Goal: Information Seeking & Learning: Learn about a topic

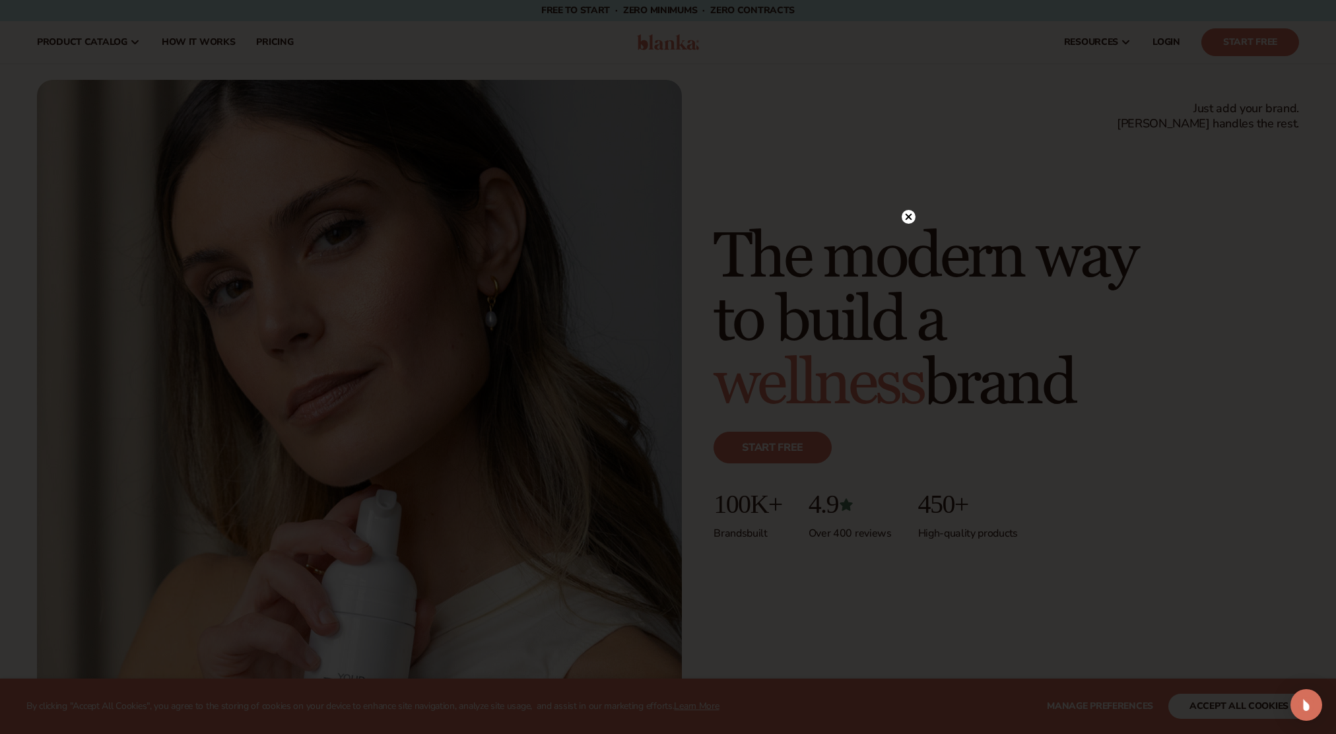
click at [907, 215] on icon at bounding box center [908, 216] width 7 height 7
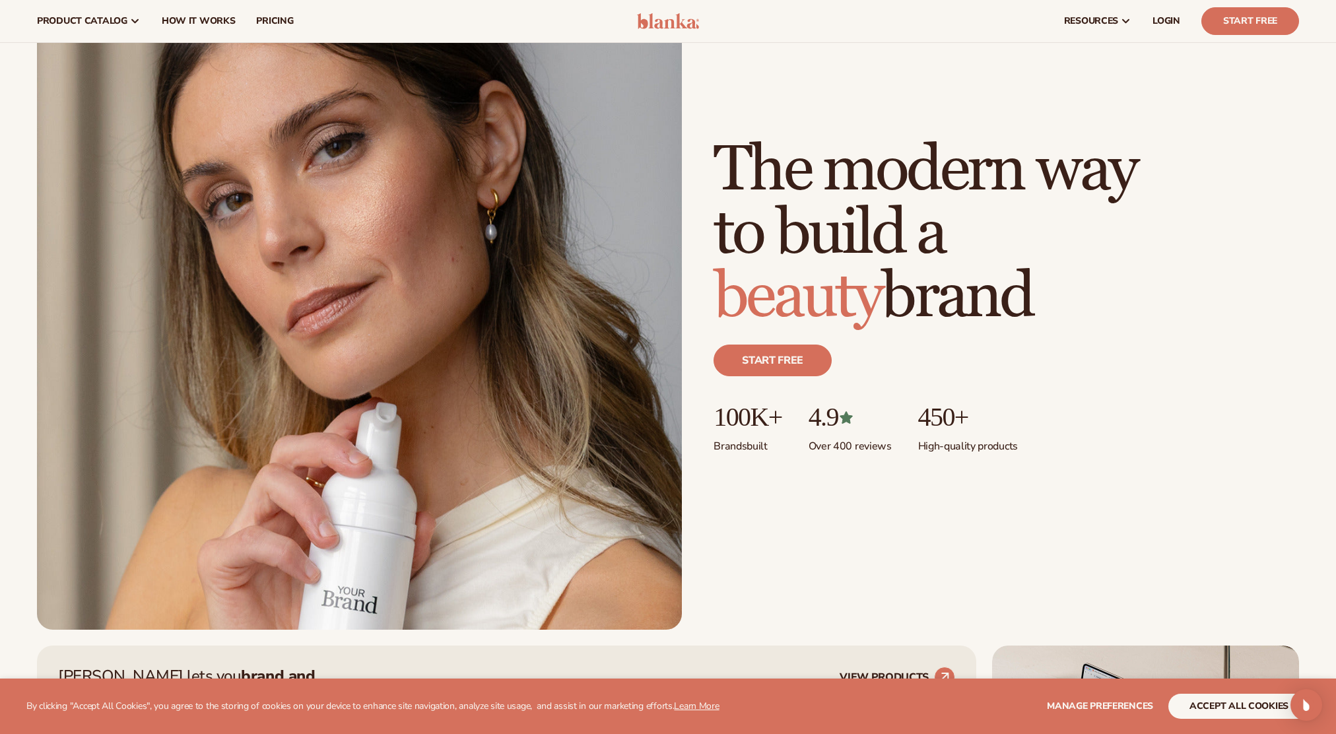
scroll to position [86, 0]
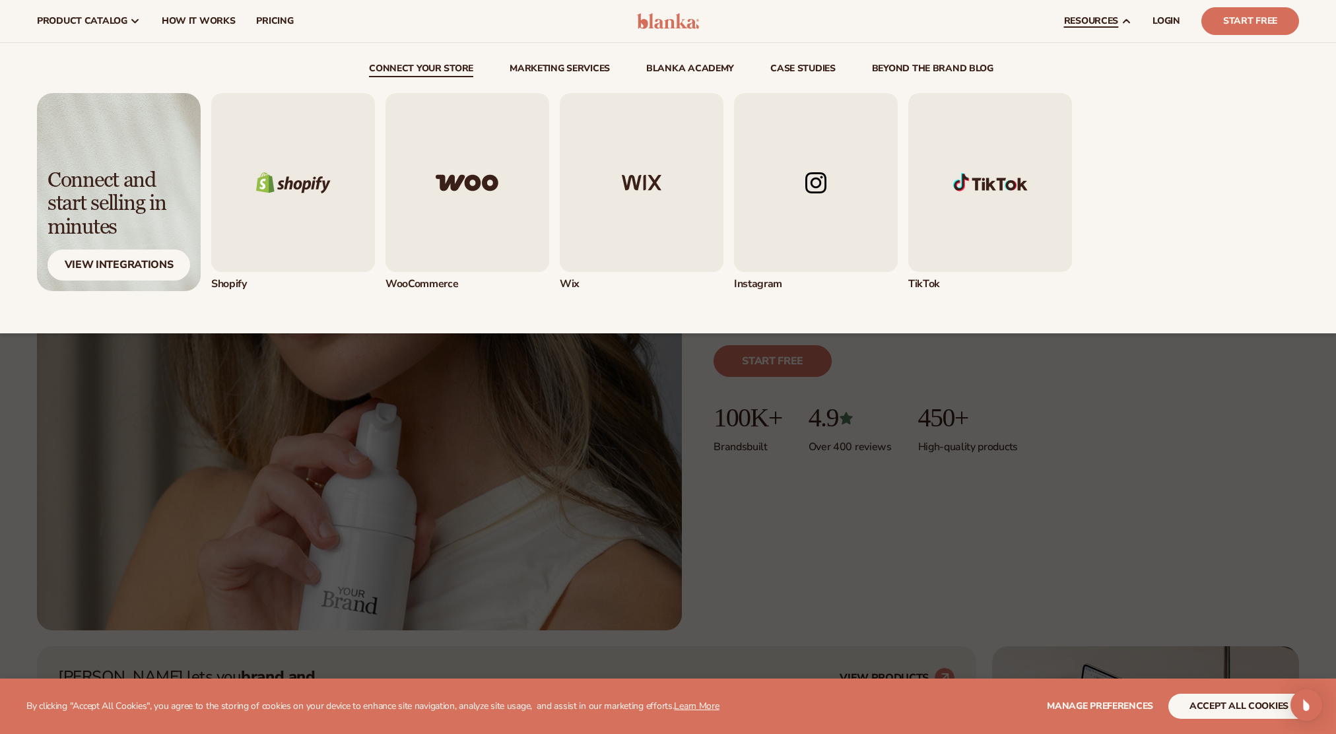
click at [1215, 137] on div "Shopify" at bounding box center [754, 192] width 1087 height 198
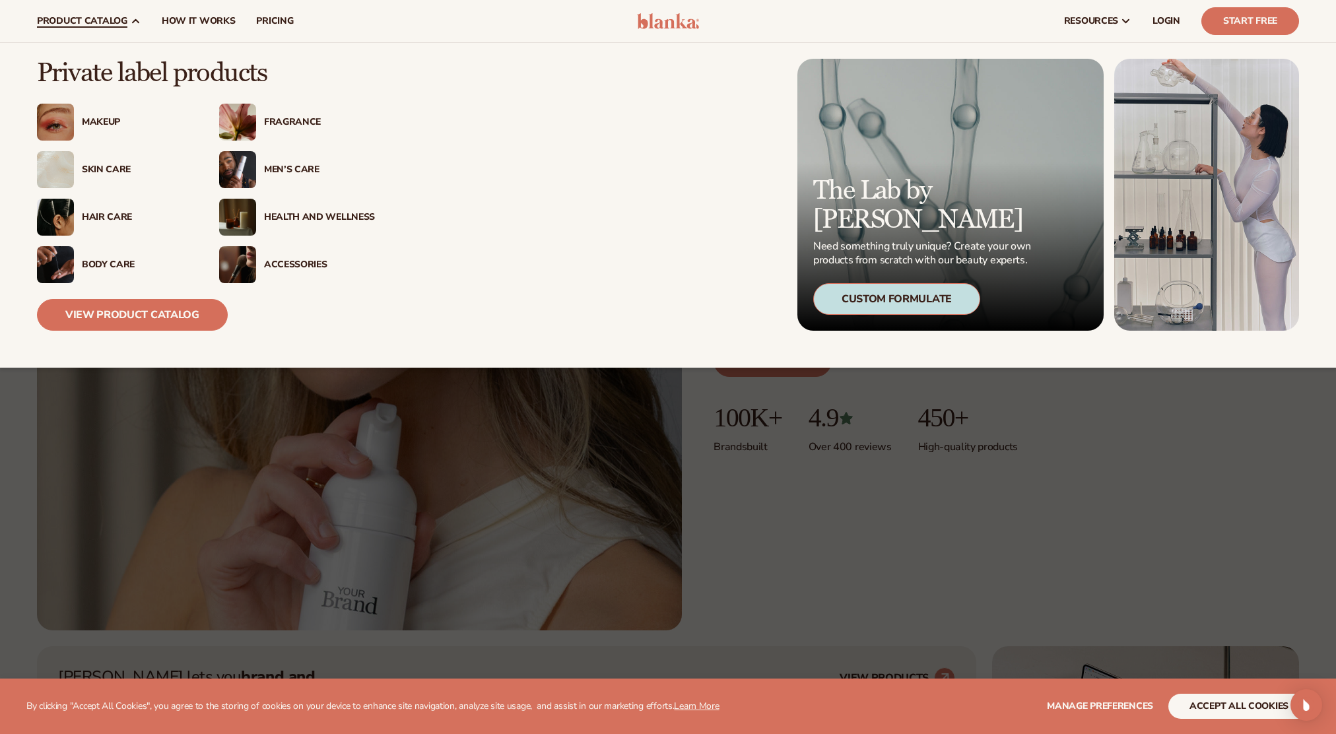
click at [286, 166] on div "Men’s Care" at bounding box center [319, 169] width 111 height 11
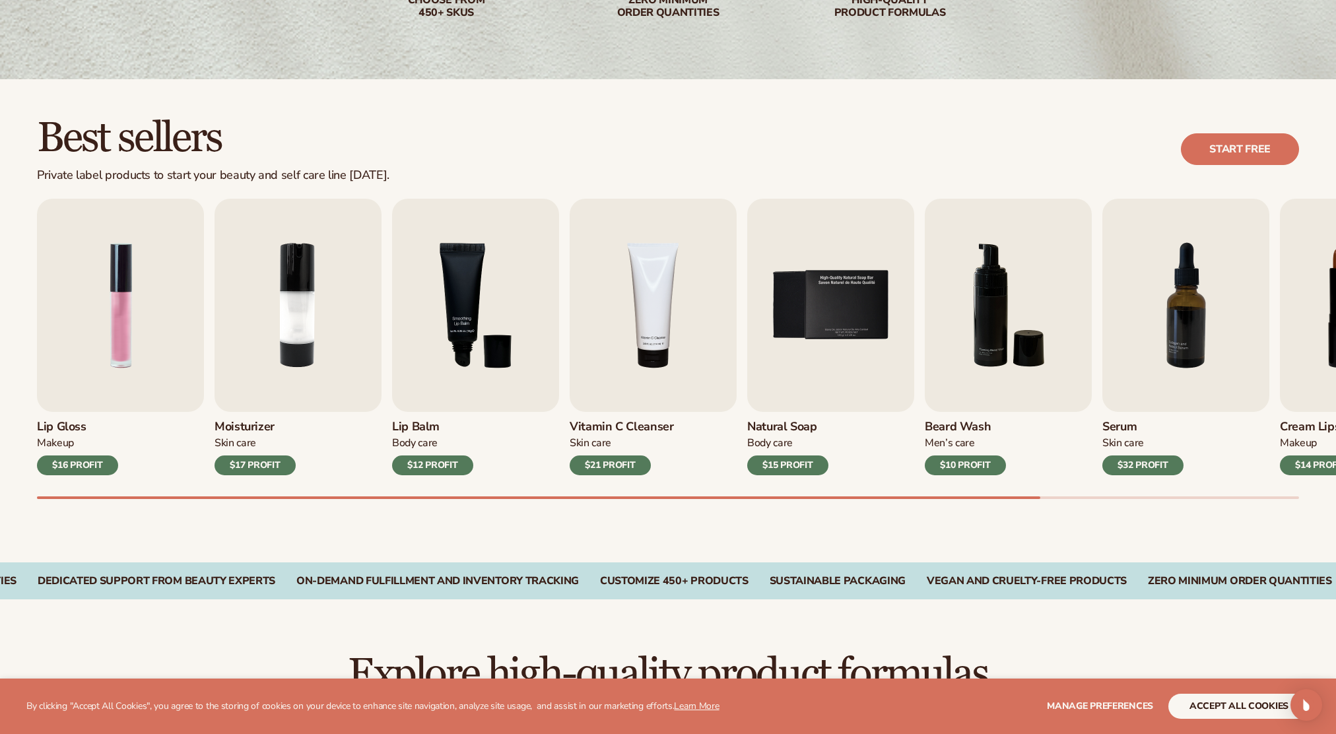
scroll to position [276, 0]
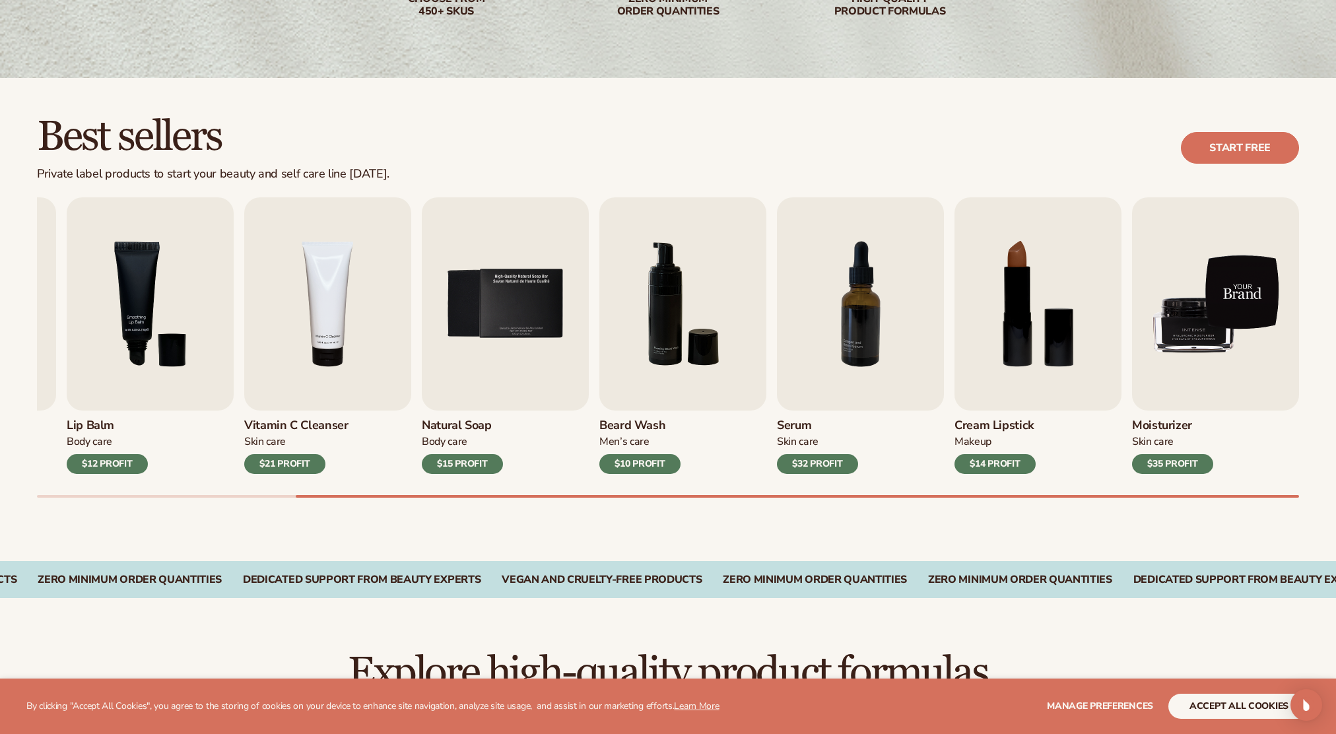
click at [1217, 328] on img "9 / 9" at bounding box center [1215, 303] width 167 height 213
click at [1204, 340] on img "9 / 9" at bounding box center [1215, 303] width 167 height 213
click at [1208, 317] on img "9 / 9" at bounding box center [1215, 303] width 167 height 213
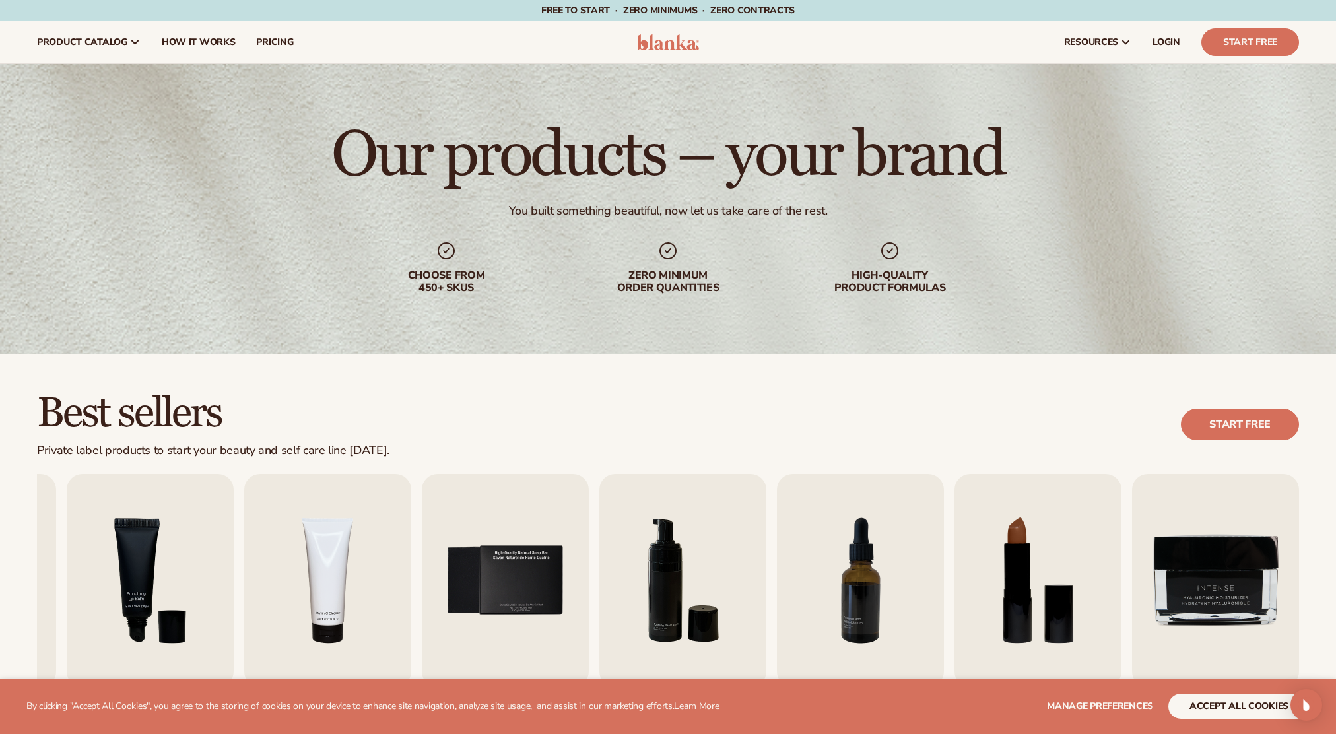
scroll to position [0, 0]
click at [176, 37] on span "How It Works" at bounding box center [199, 42] width 74 height 11
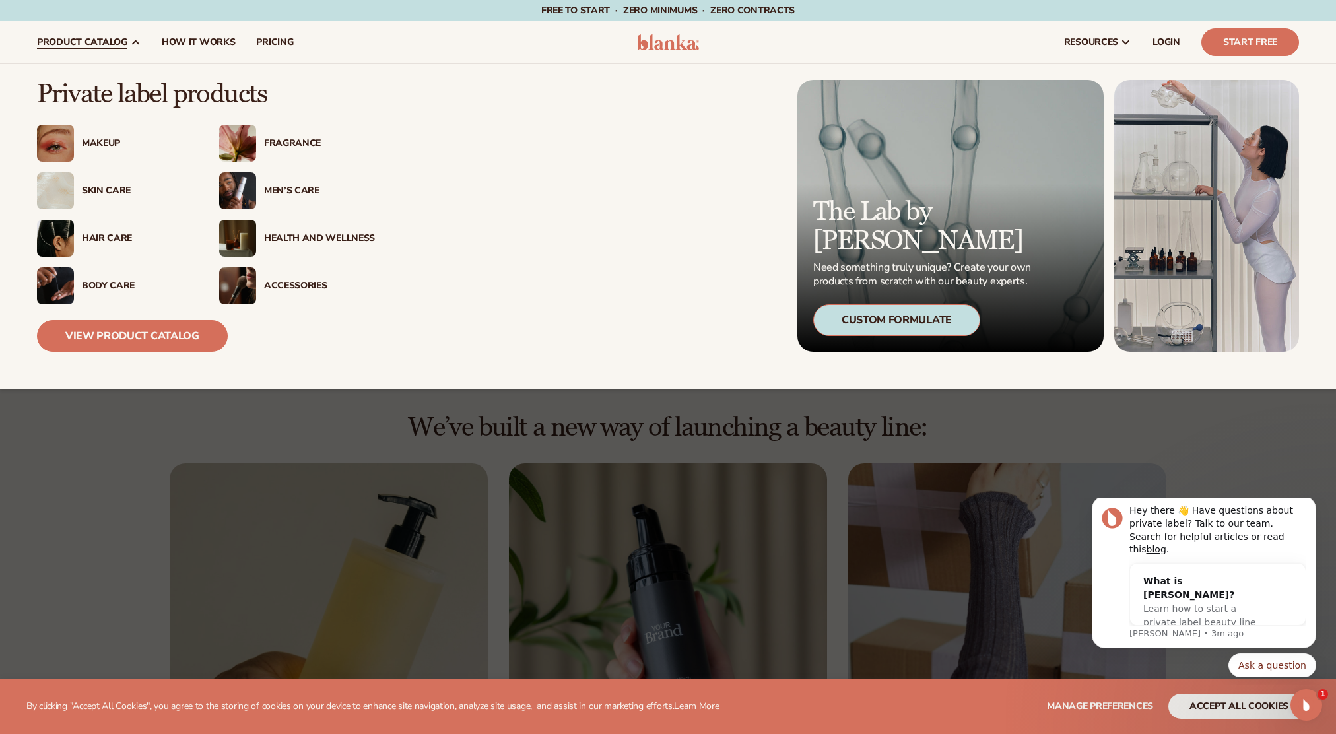
click at [280, 191] on div "Men’s Care" at bounding box center [319, 190] width 111 height 11
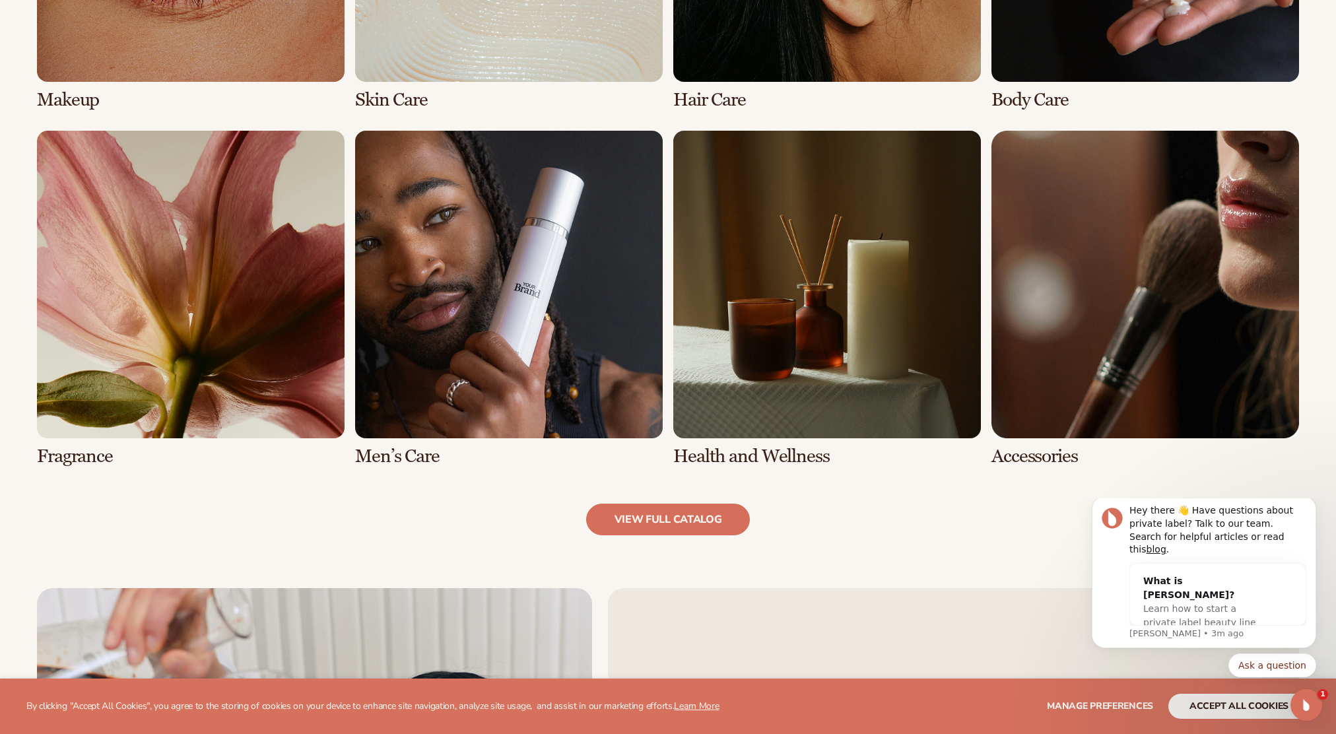
scroll to position [1303, 0]
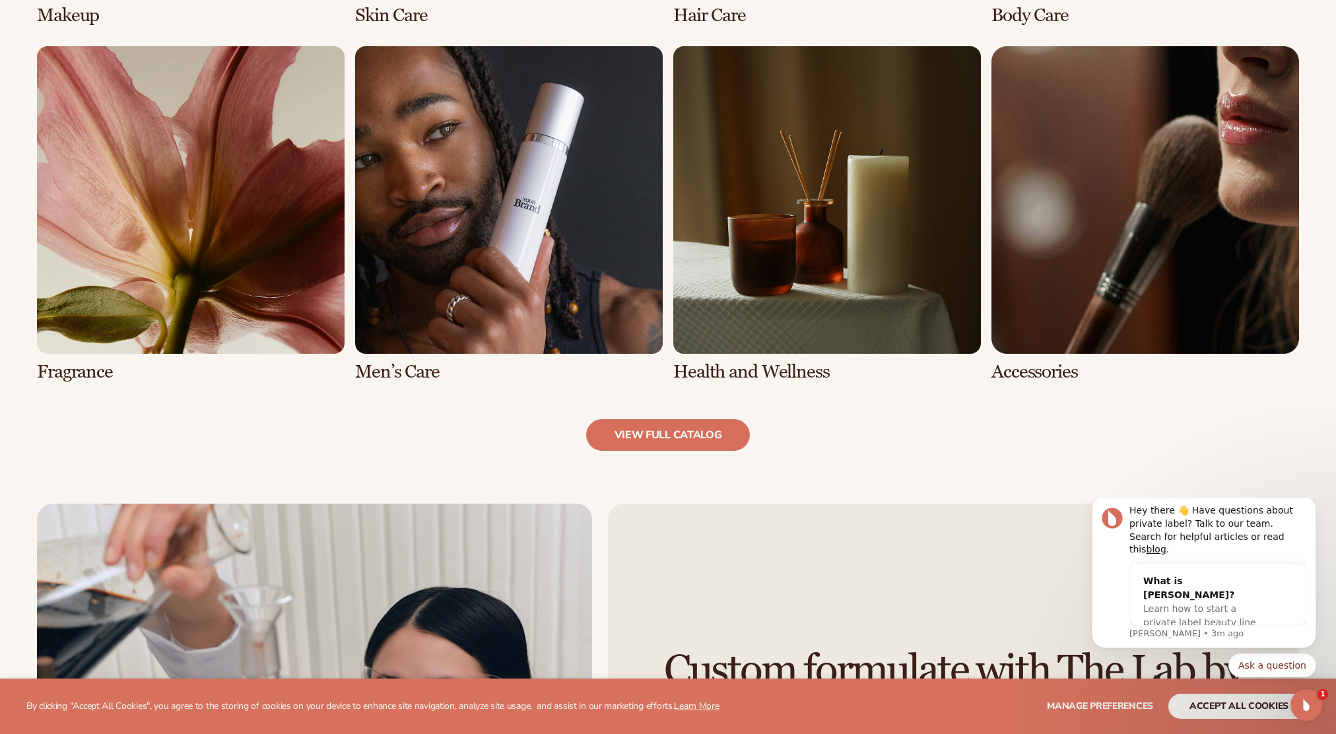
click at [534, 276] on link "6 / 8" at bounding box center [508, 214] width 307 height 336
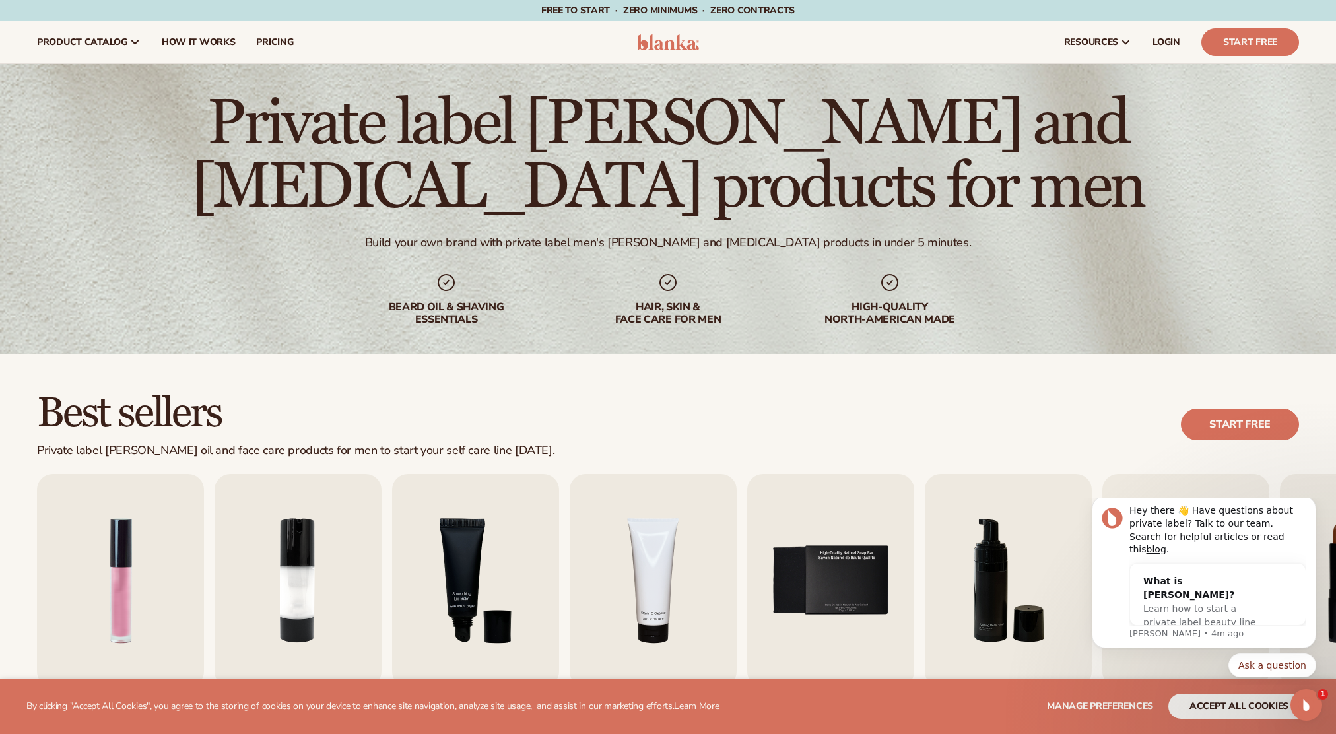
click at [668, 272] on icon at bounding box center [667, 282] width 21 height 21
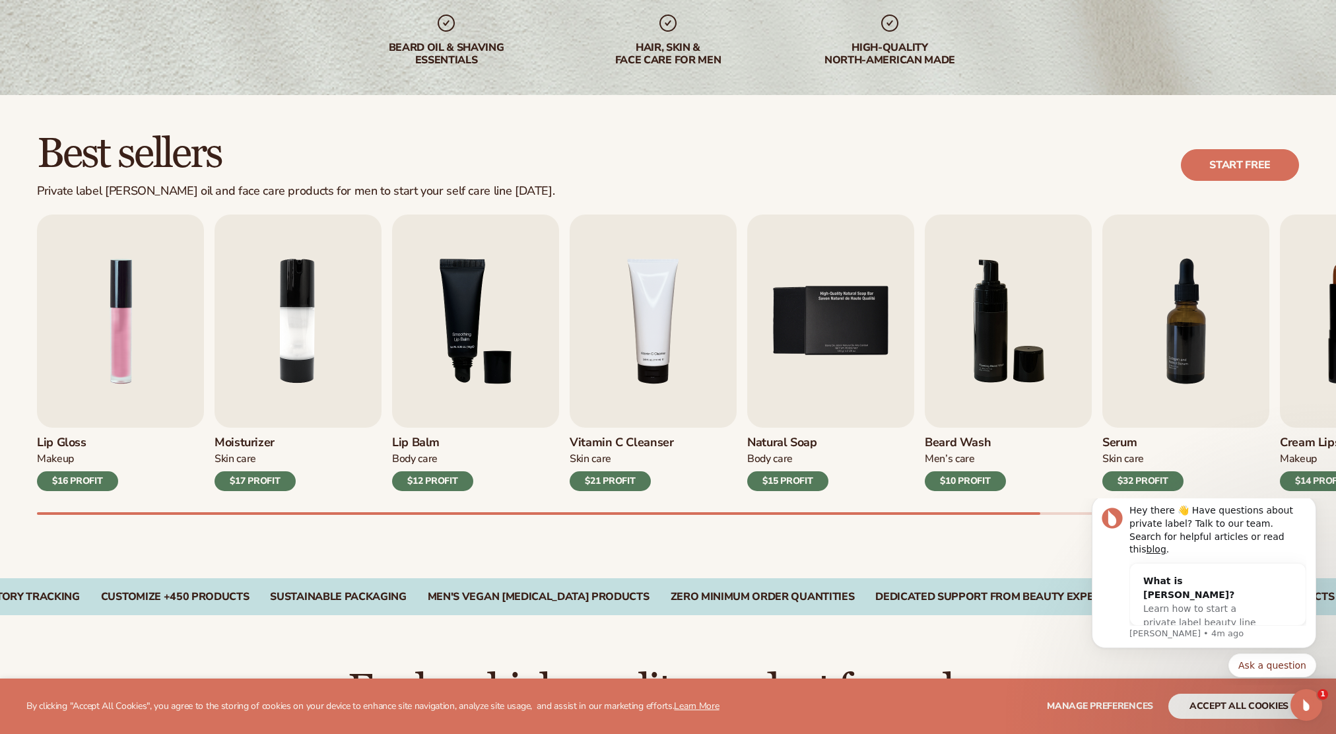
scroll to position [261, 0]
